Goal: Use online tool/utility: Use online tool/utility

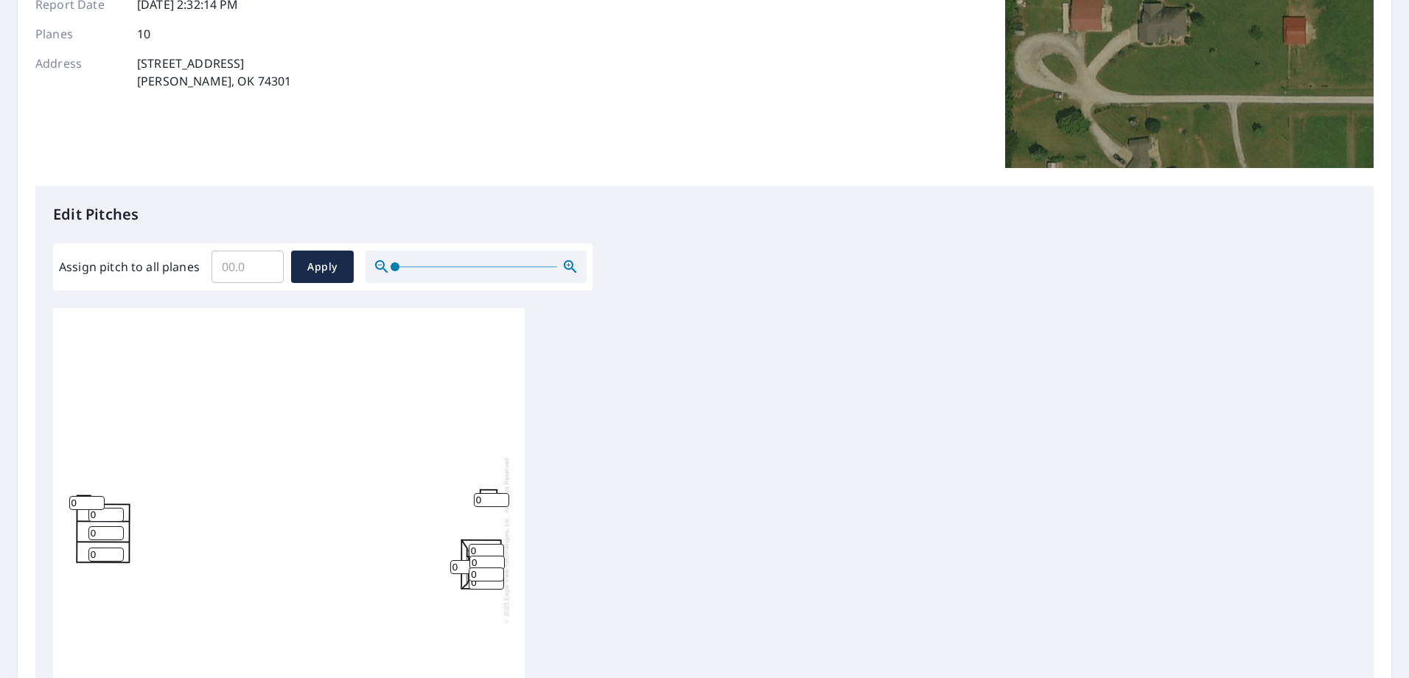
scroll to position [295, 0]
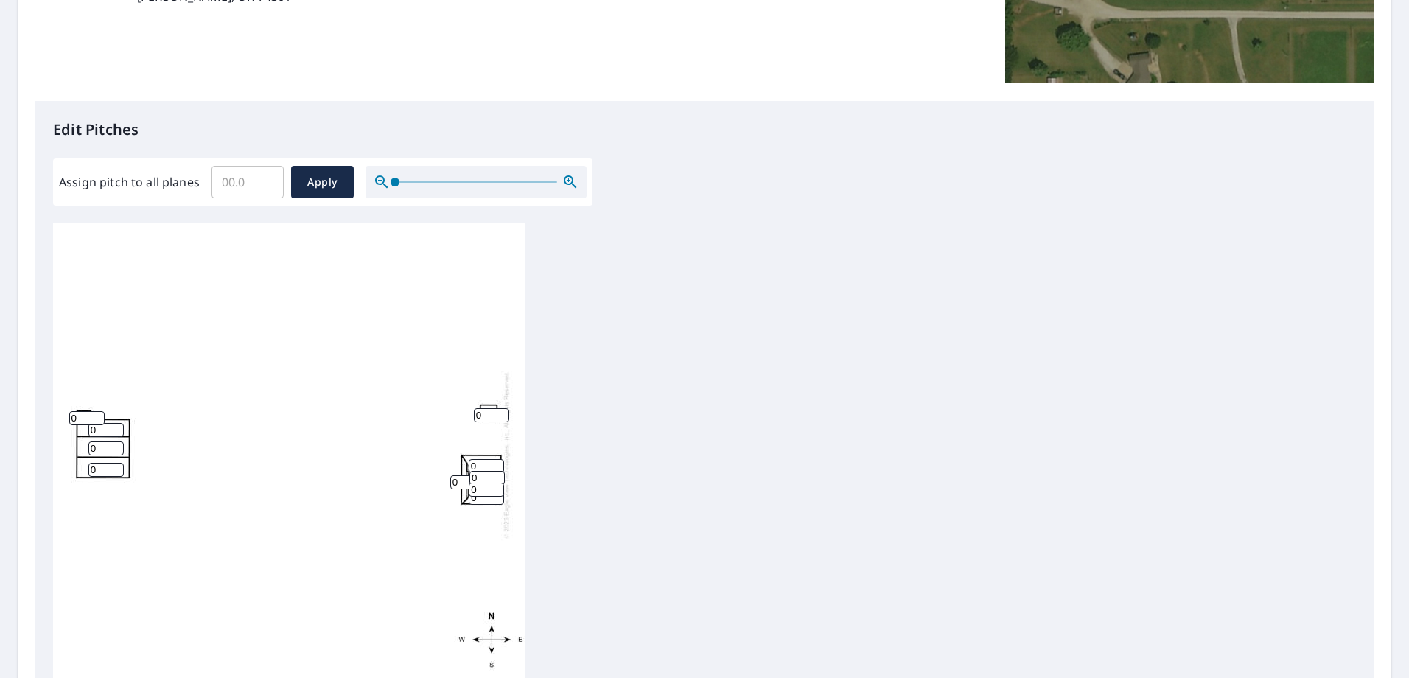
click at [77, 417] on input "0" at bounding box center [86, 418] width 35 height 14
type input "4"
click at [107, 430] on input "0" at bounding box center [105, 430] width 35 height 14
drag, startPoint x: 106, startPoint y: 433, endPoint x: 77, endPoint y: 433, distance: 28.8
click at [78, 433] on div "0 0 0 0 0 0 0 0 0 4" at bounding box center [289, 454] width 472 height 463
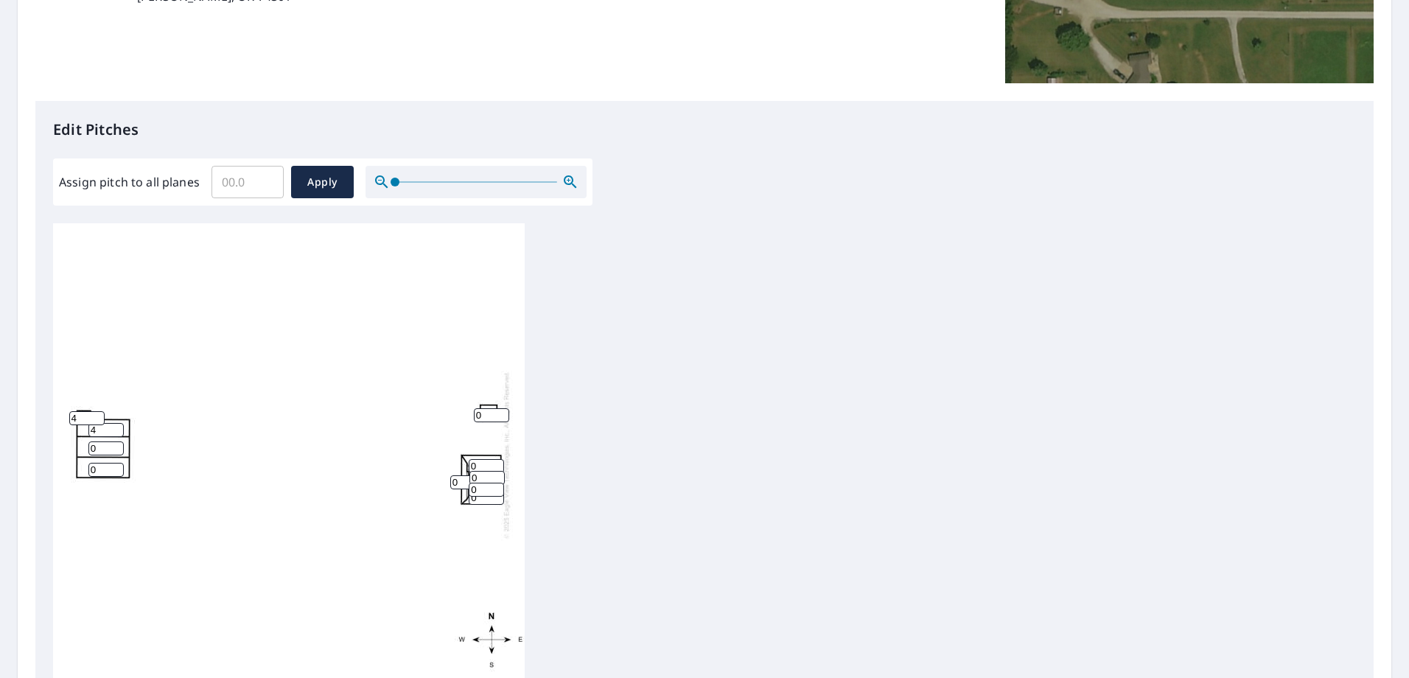
type input "4"
drag, startPoint x: 100, startPoint y: 444, endPoint x: 77, endPoint y: 444, distance: 22.8
click at [77, 444] on div "0 0 4 0 0 0 0 0 0 4" at bounding box center [289, 454] width 472 height 463
type input "4"
drag, startPoint x: 80, startPoint y: 470, endPoint x: 66, endPoint y: 472, distance: 13.3
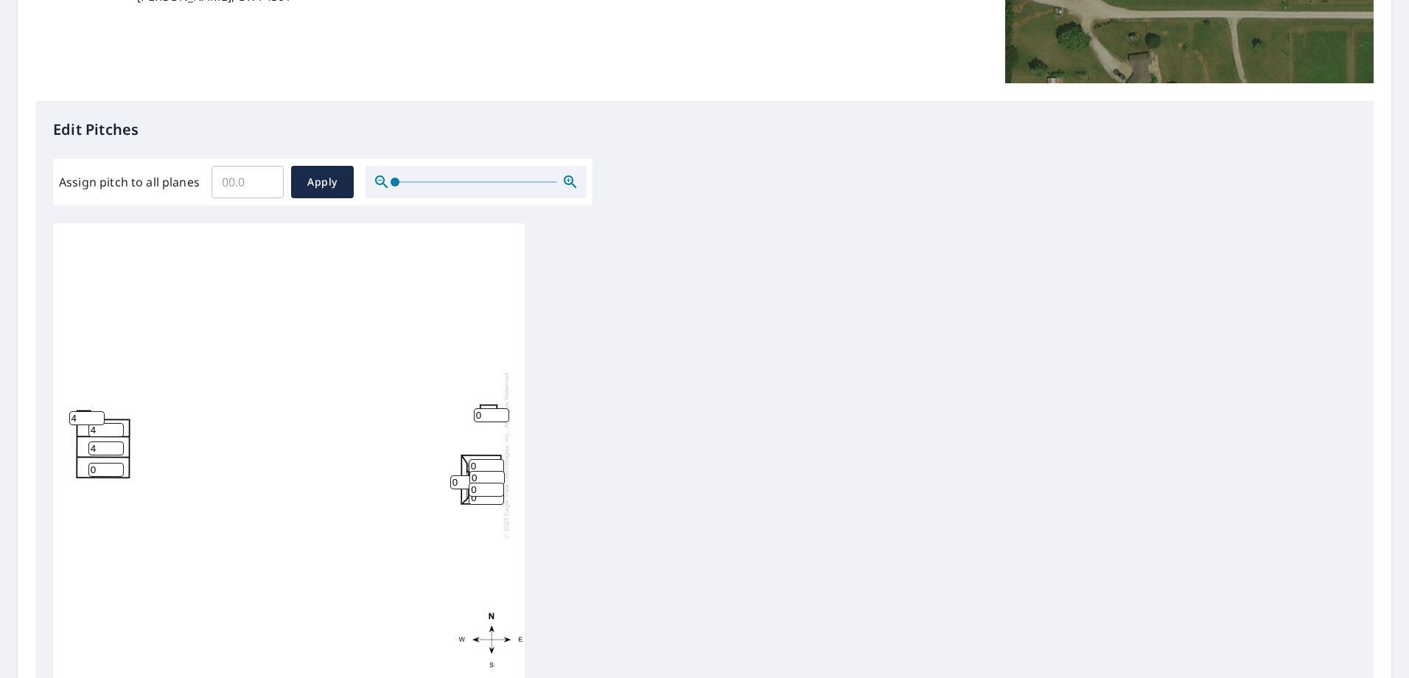
click at [66, 472] on div "4 0 4 0 0 0 0 0 0 4" at bounding box center [289, 454] width 472 height 463
type input "4"
click at [303, 395] on div "4 4 4 0 0 0 0 0 0 4" at bounding box center [289, 454] width 472 height 463
click at [481, 464] on input "1" at bounding box center [486, 466] width 35 height 14
drag, startPoint x: 481, startPoint y: 464, endPoint x: 458, endPoint y: 468, distance: 23.1
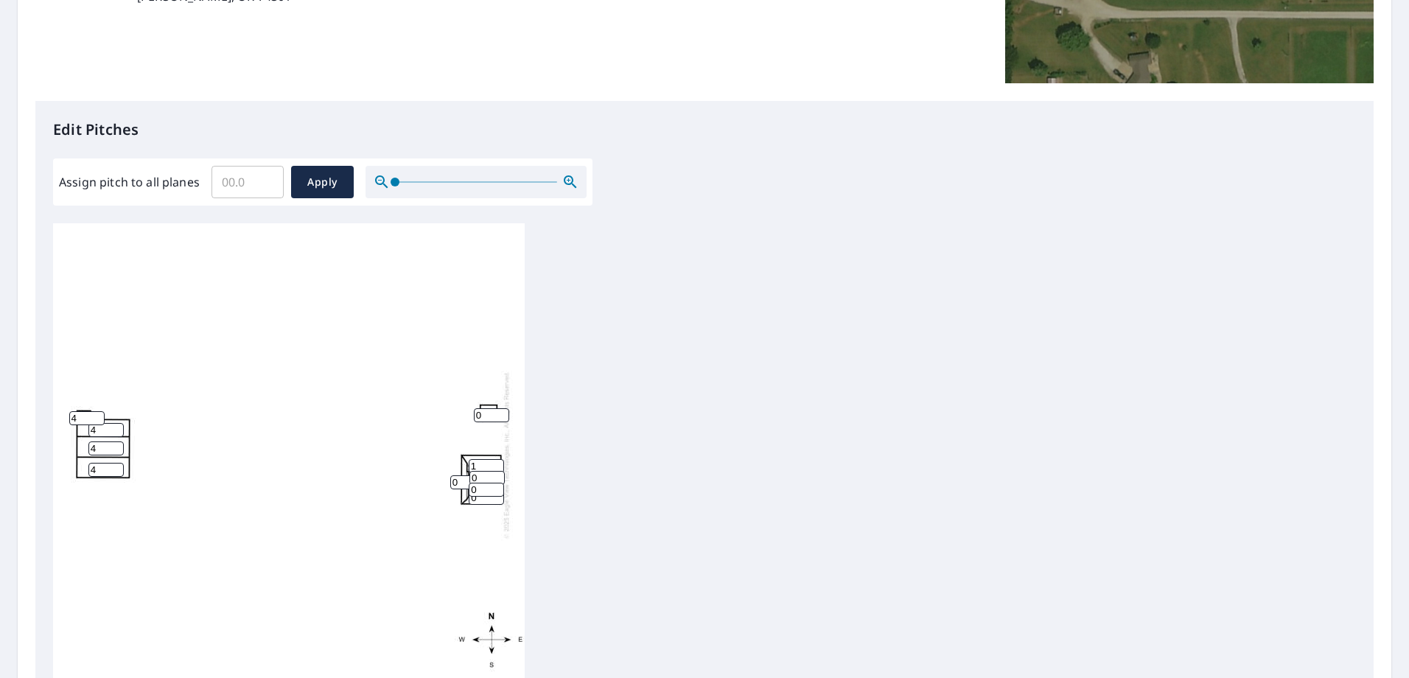
click at [458, 468] on div "4 4 4 0 1 0 0 0 0 4" at bounding box center [289, 454] width 472 height 463
type input "3"
drag, startPoint x: 487, startPoint y: 481, endPoint x: 460, endPoint y: 480, distance: 27.3
click at [460, 480] on div "4 4 4 0 3 0 0 0 0 4" at bounding box center [289, 454] width 472 height 463
type input "3"
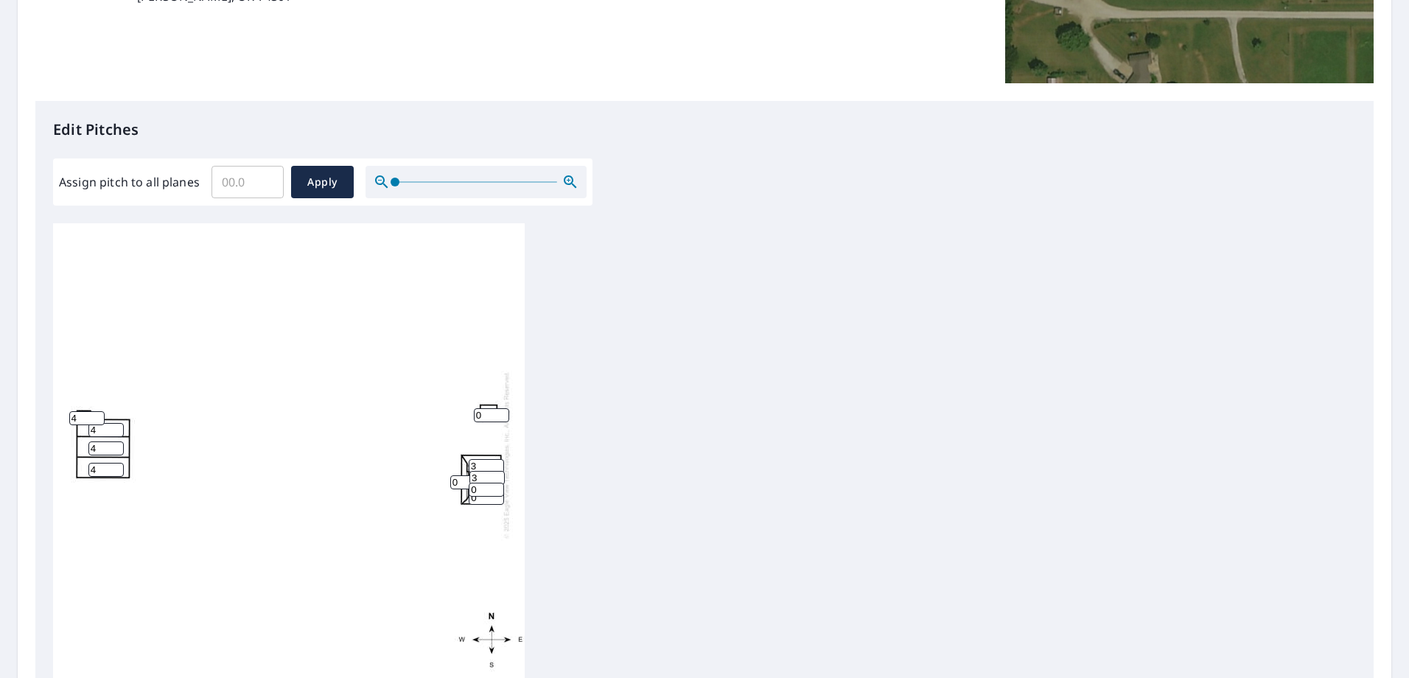
drag, startPoint x: 481, startPoint y: 495, endPoint x: 464, endPoint y: 493, distance: 17.1
click at [464, 494] on div "4 4 4 0 3 0 3 0 0 4" at bounding box center [289, 454] width 472 height 463
type input "3"
drag, startPoint x: 482, startPoint y: 501, endPoint x: 457, endPoint y: 500, distance: 25.1
click at [457, 500] on div "4 4 4 0 3 0 3 0 3 4" at bounding box center [289, 454] width 472 height 463
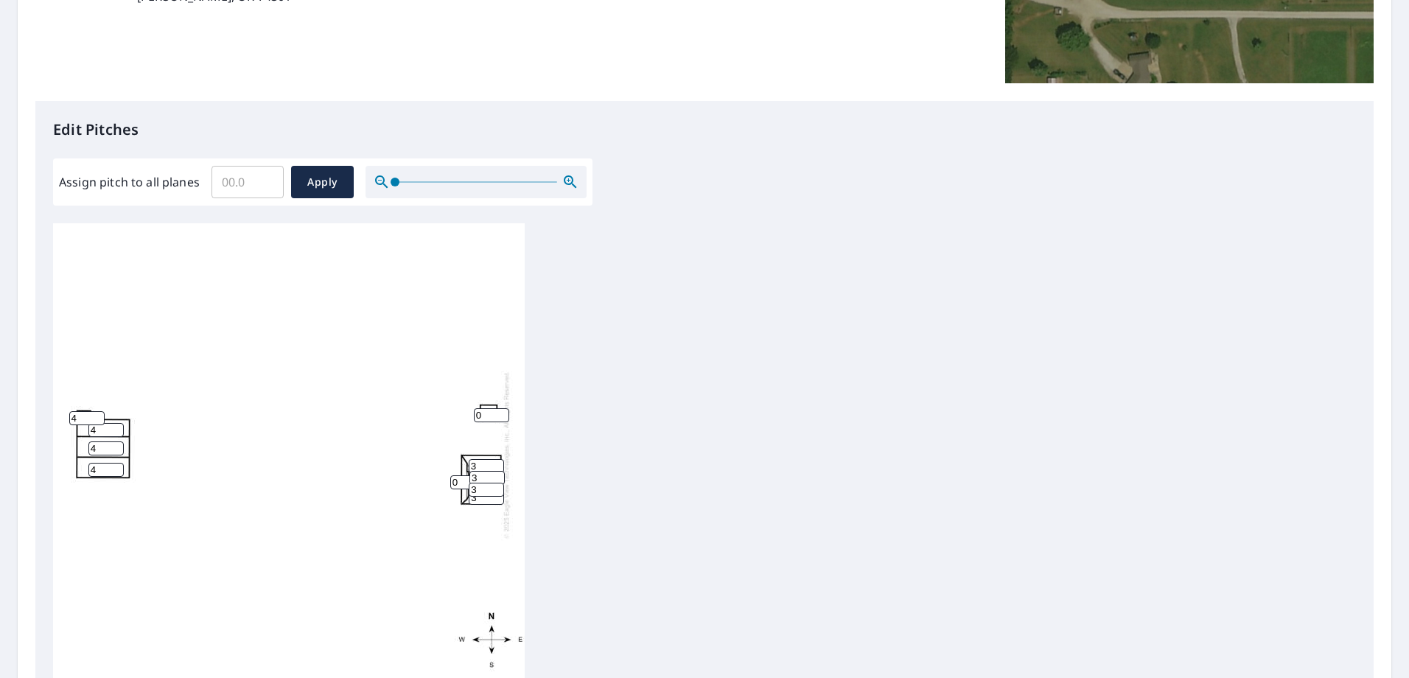
type input "3"
drag, startPoint x: 460, startPoint y: 483, endPoint x: 425, endPoint y: 481, distance: 35.4
click at [424, 481] on div "4 4 4 3 3 0 3 0 3 4" at bounding box center [289, 454] width 472 height 463
type input "3"
click at [316, 374] on div "4 4 4 3 3 3 3 0 3 4" at bounding box center [289, 454] width 472 height 463
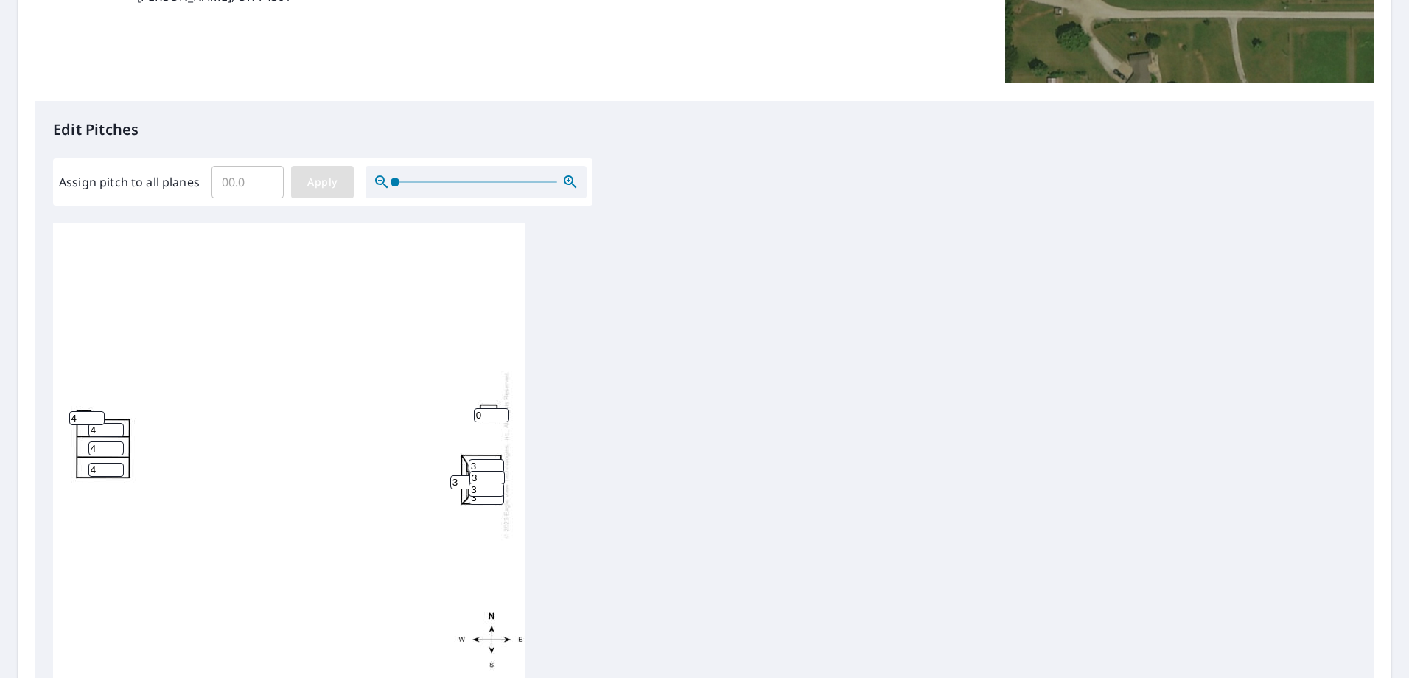
click at [328, 187] on span "Apply" at bounding box center [322, 182] width 39 height 18
type input "1"
click at [93, 418] on input "1" at bounding box center [86, 418] width 35 height 14
type input "4"
click at [109, 436] on input "number" at bounding box center [105, 430] width 35 height 14
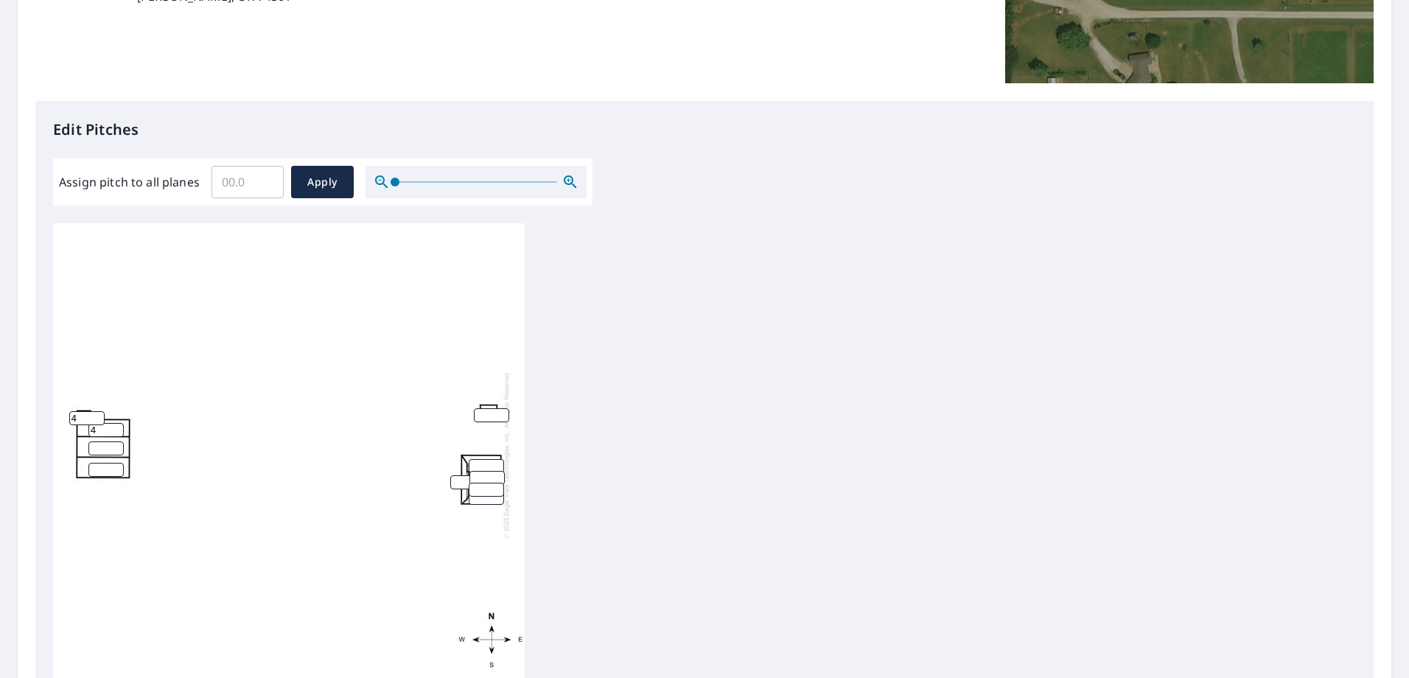
type input "4"
type input "1"
click at [109, 446] on input "1" at bounding box center [105, 449] width 35 height 14
type input "4"
click at [91, 469] on input "number" at bounding box center [105, 470] width 35 height 14
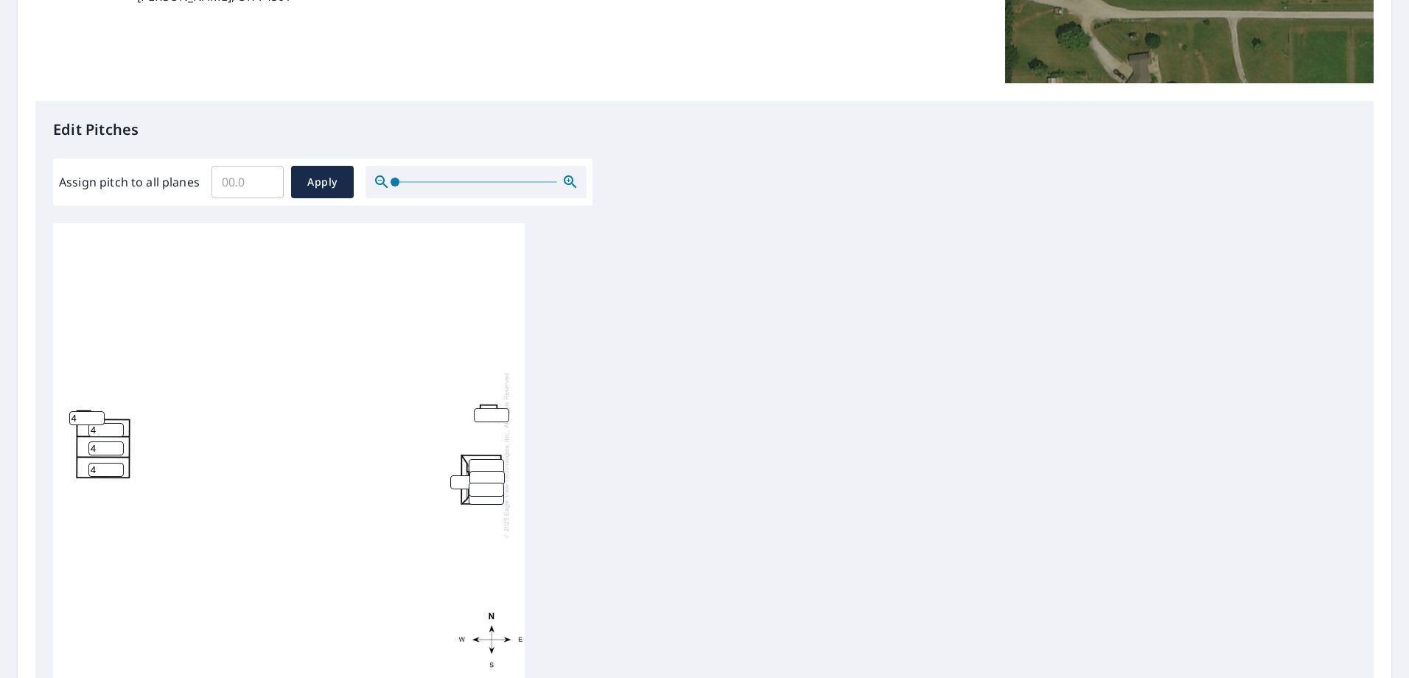
type input "4"
click at [490, 461] on input "1" at bounding box center [486, 466] width 35 height 14
drag, startPoint x: 486, startPoint y: 464, endPoint x: 439, endPoint y: 464, distance: 47.2
click at [439, 464] on div "4 4 4 13 4" at bounding box center [289, 454] width 472 height 463
type input "3"
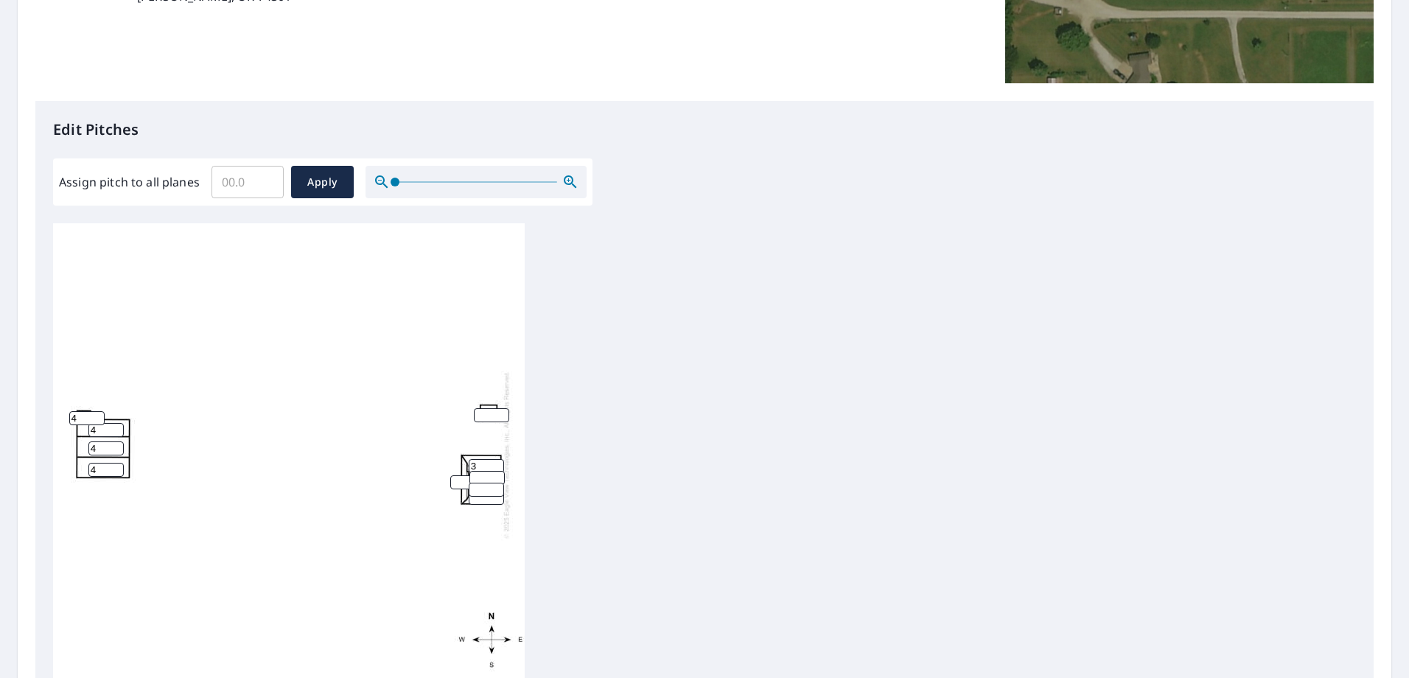
click at [481, 476] on input "number" at bounding box center [487, 478] width 35 height 14
type input "3"
click at [479, 485] on input "number" at bounding box center [486, 490] width 35 height 14
type input "3"
click at [458, 478] on input "number" at bounding box center [467, 482] width 35 height 14
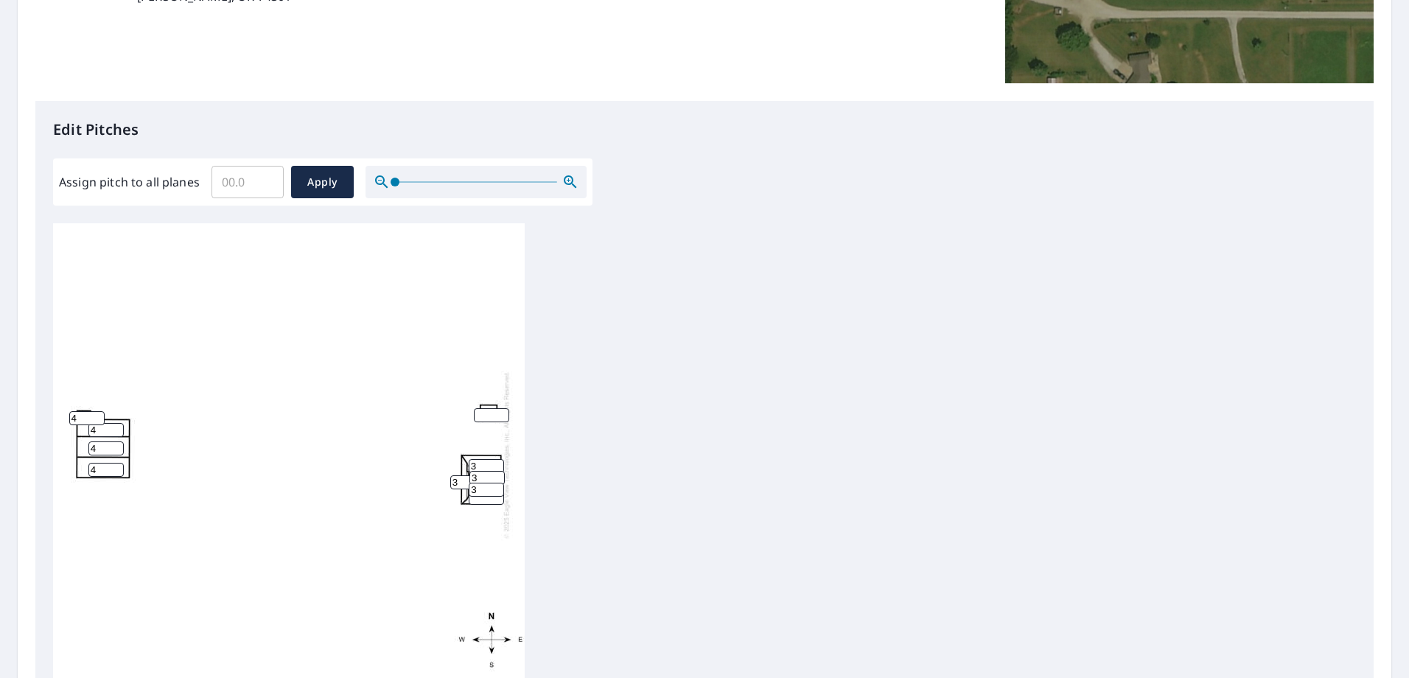
type input "3"
click at [485, 500] on input "number" at bounding box center [486, 498] width 35 height 14
type input "3"
click at [234, 454] on div "4 4 4 3 3 3 3 3 4" at bounding box center [289, 454] width 472 height 463
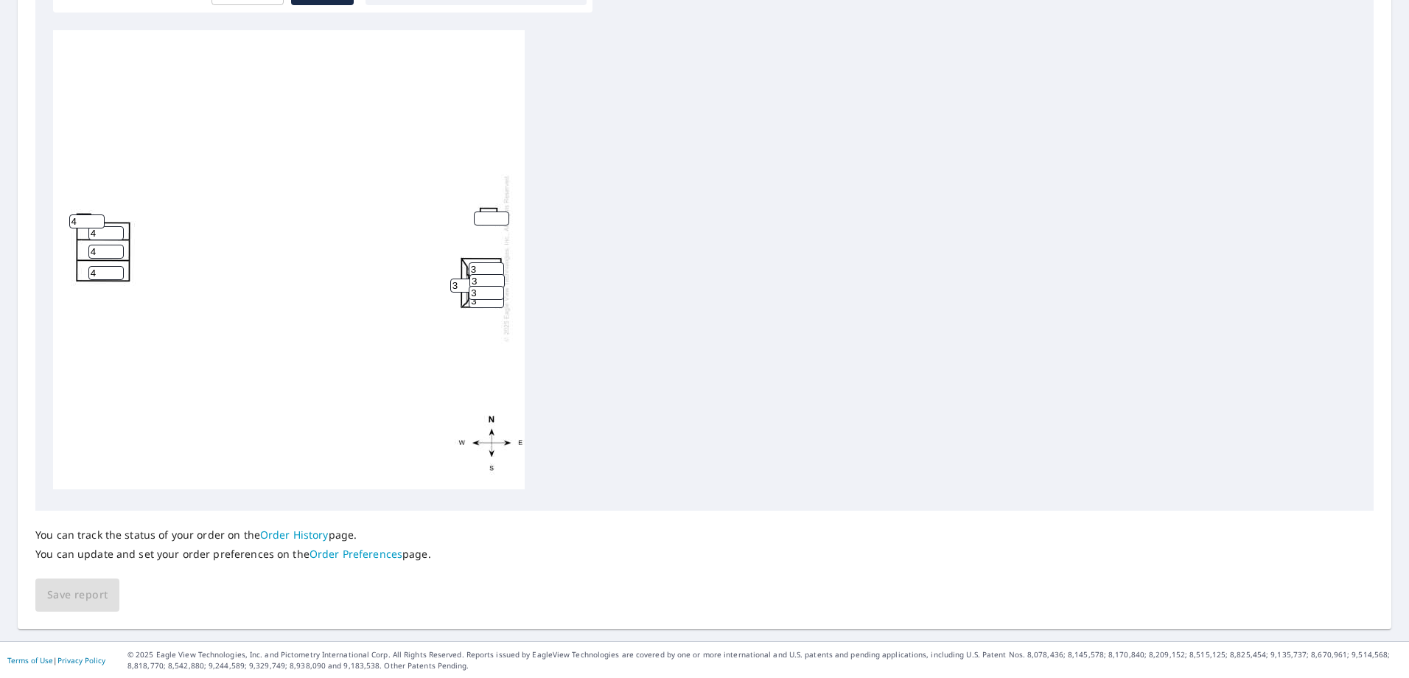
scroll to position [489, 0]
click at [222, 422] on div "4 4 4 3 3 3 3 3 4" at bounding box center [289, 257] width 472 height 463
click at [486, 211] on input "number" at bounding box center [491, 218] width 35 height 14
type input "4"
click at [344, 262] on div "4 4 4 3 3 3 3 4 3 4" at bounding box center [289, 257] width 472 height 463
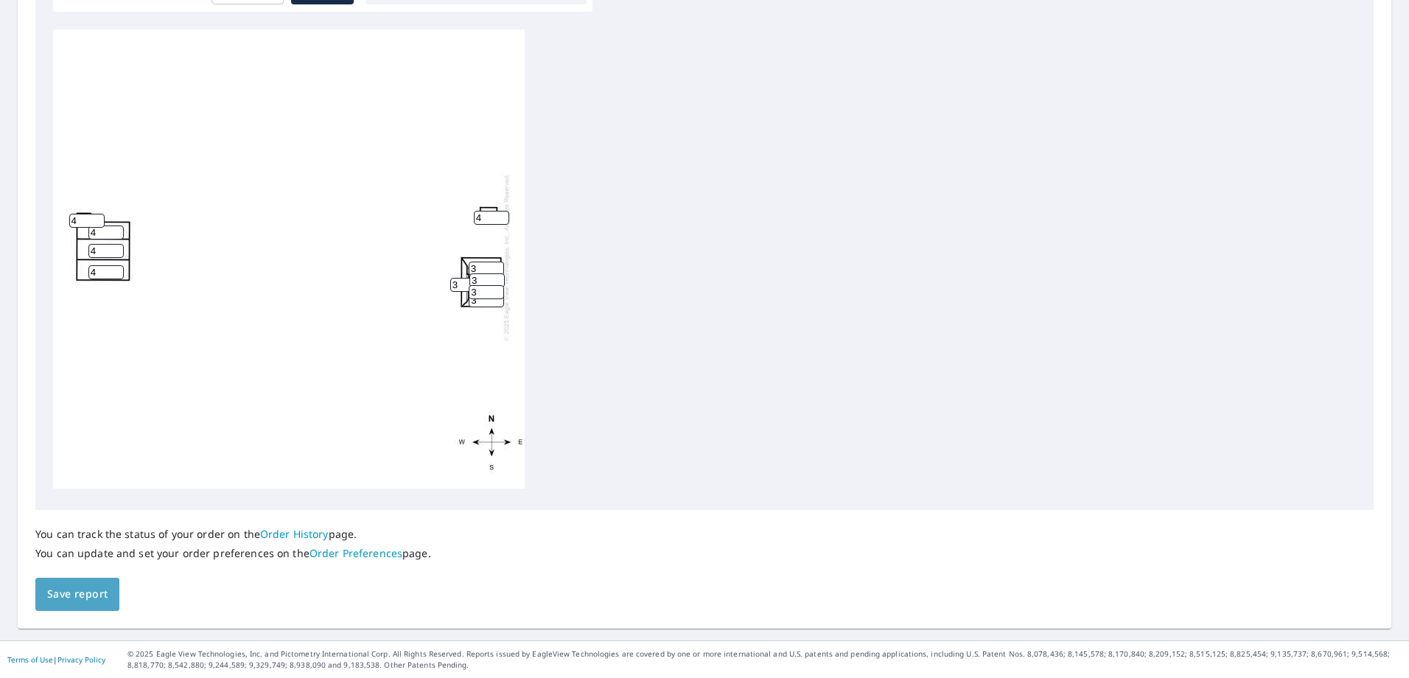
click at [77, 595] on span "Save report" at bounding box center [77, 594] width 60 height 18
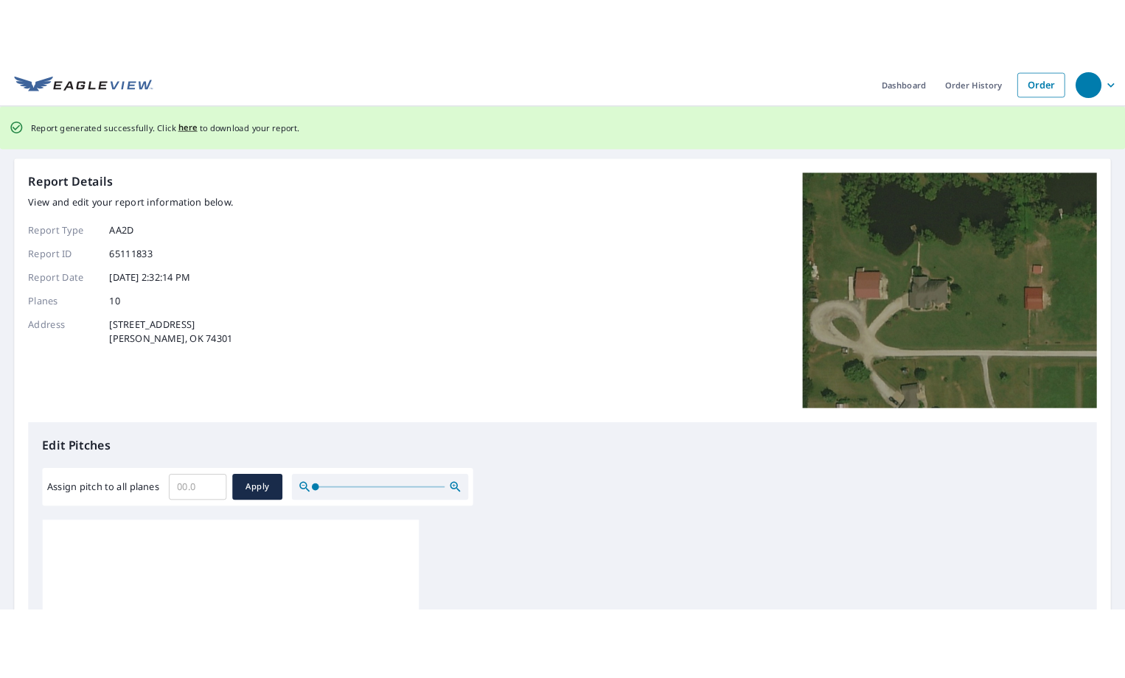
scroll to position [0, 0]
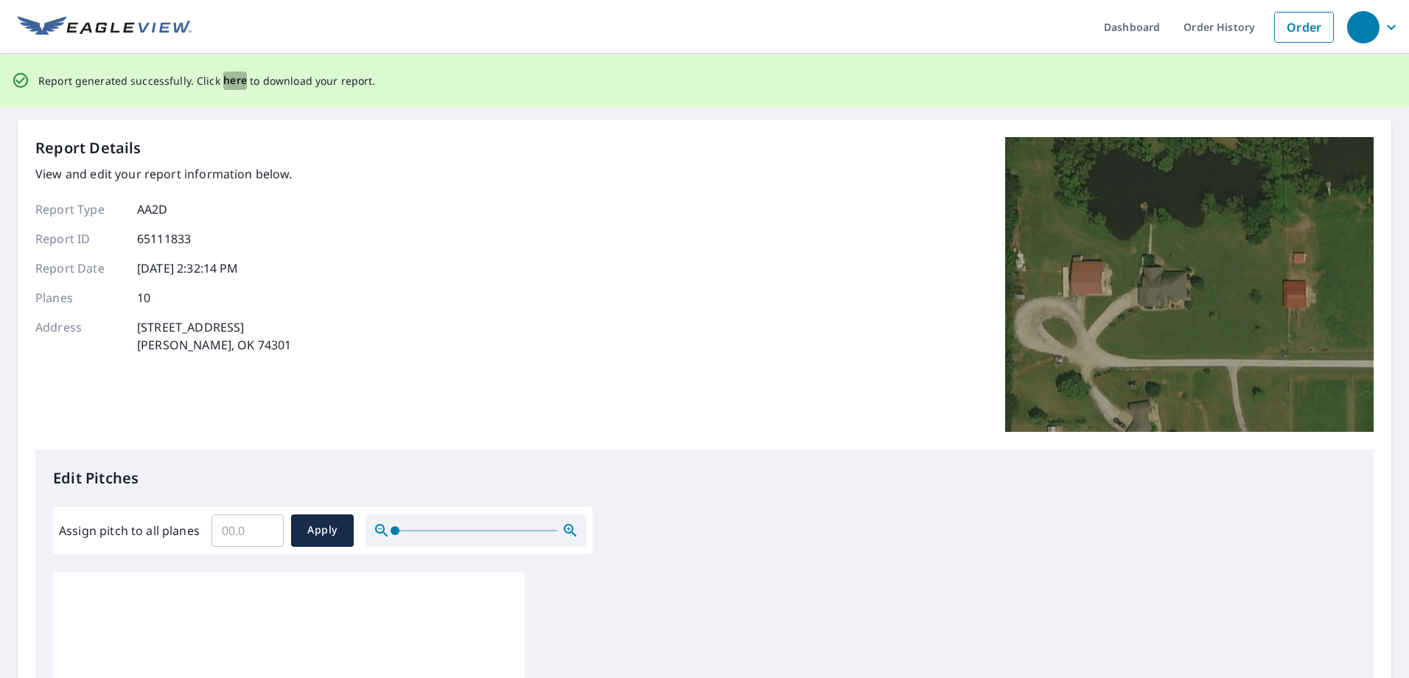
click at [231, 84] on span "here" at bounding box center [235, 80] width 24 height 18
